Goal: Navigation & Orientation: Find specific page/section

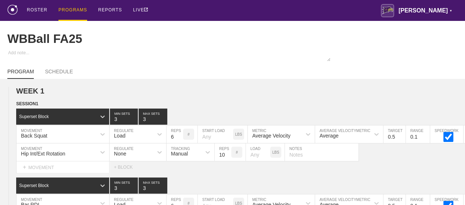
click at [65, 9] on div "PROGRAMS" at bounding box center [72, 10] width 29 height 21
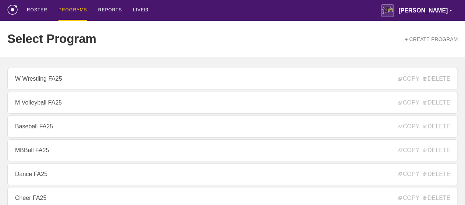
scroll to position [110, 0]
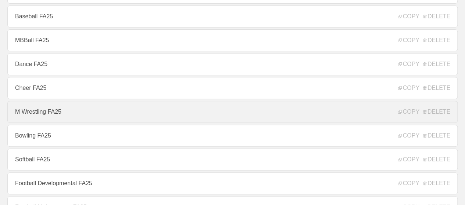
click at [51, 118] on link "M Wrestling FA25" at bounding box center [232, 112] width 450 height 22
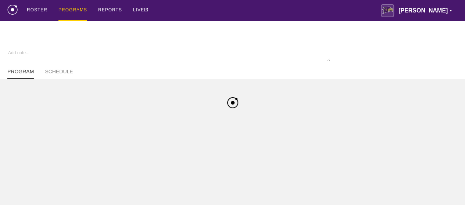
type textarea "x"
type input "M Wrestling FA25"
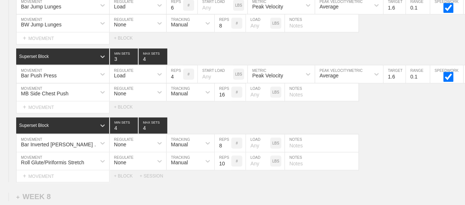
scroll to position [4577, 0]
